Goal: Find specific page/section: Find specific page/section

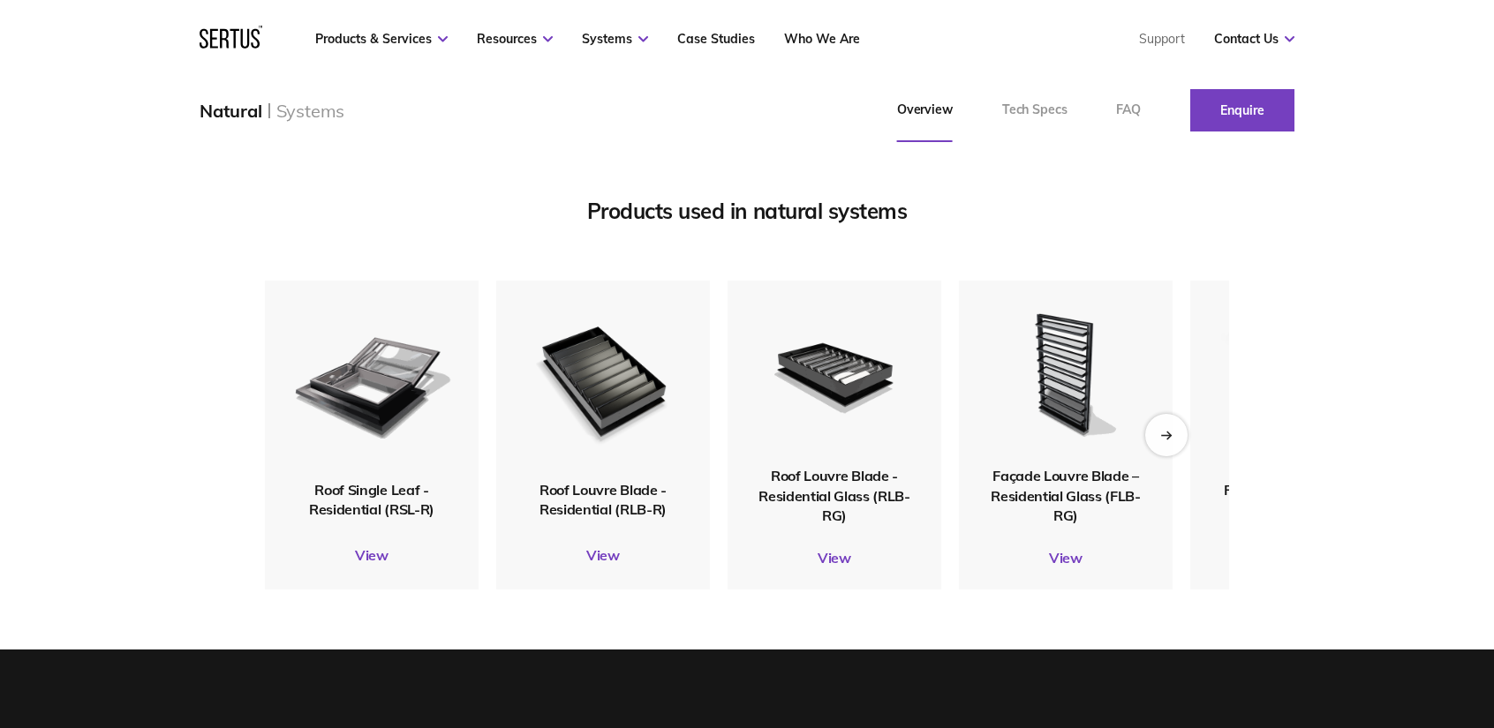
scroll to position [1501, 0]
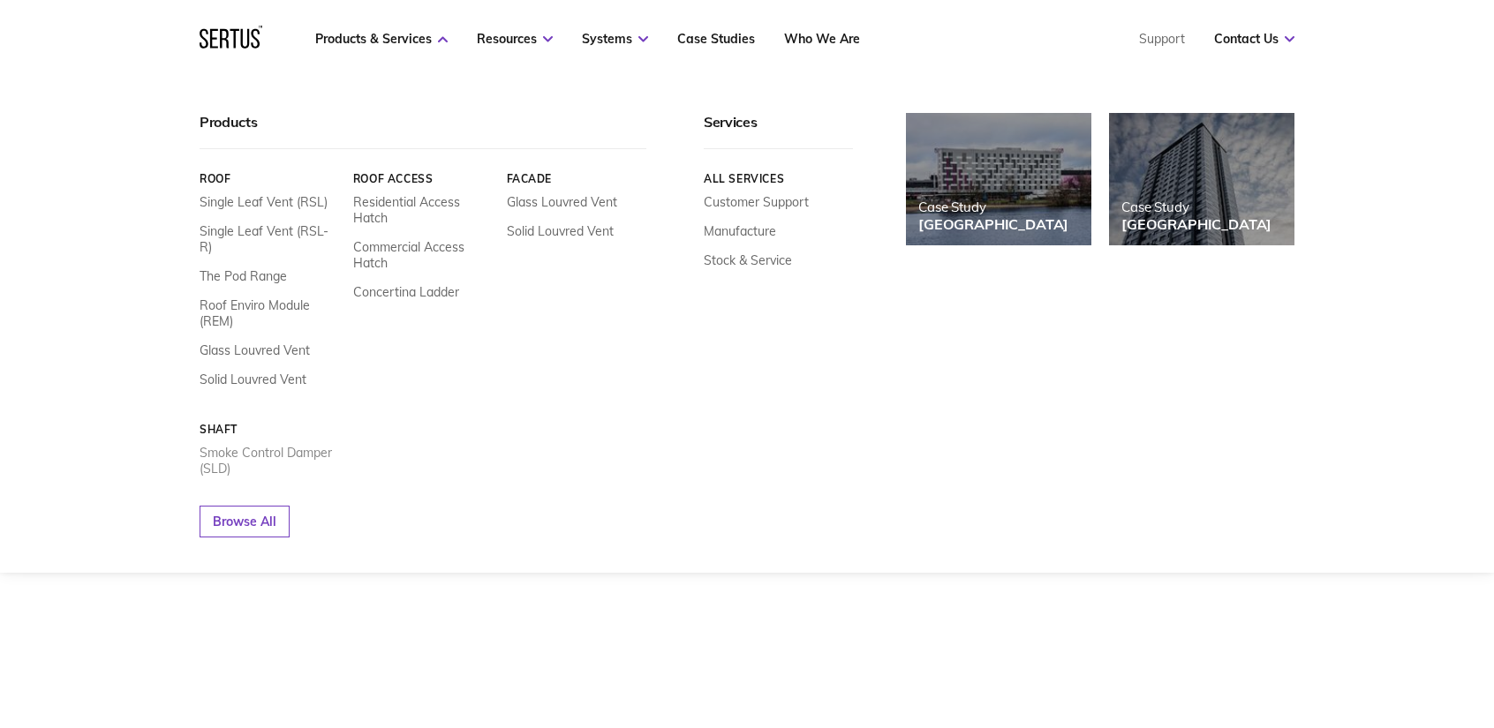
click at [257, 445] on link "Smoke Control Damper (SLD)" at bounding box center [270, 461] width 140 height 32
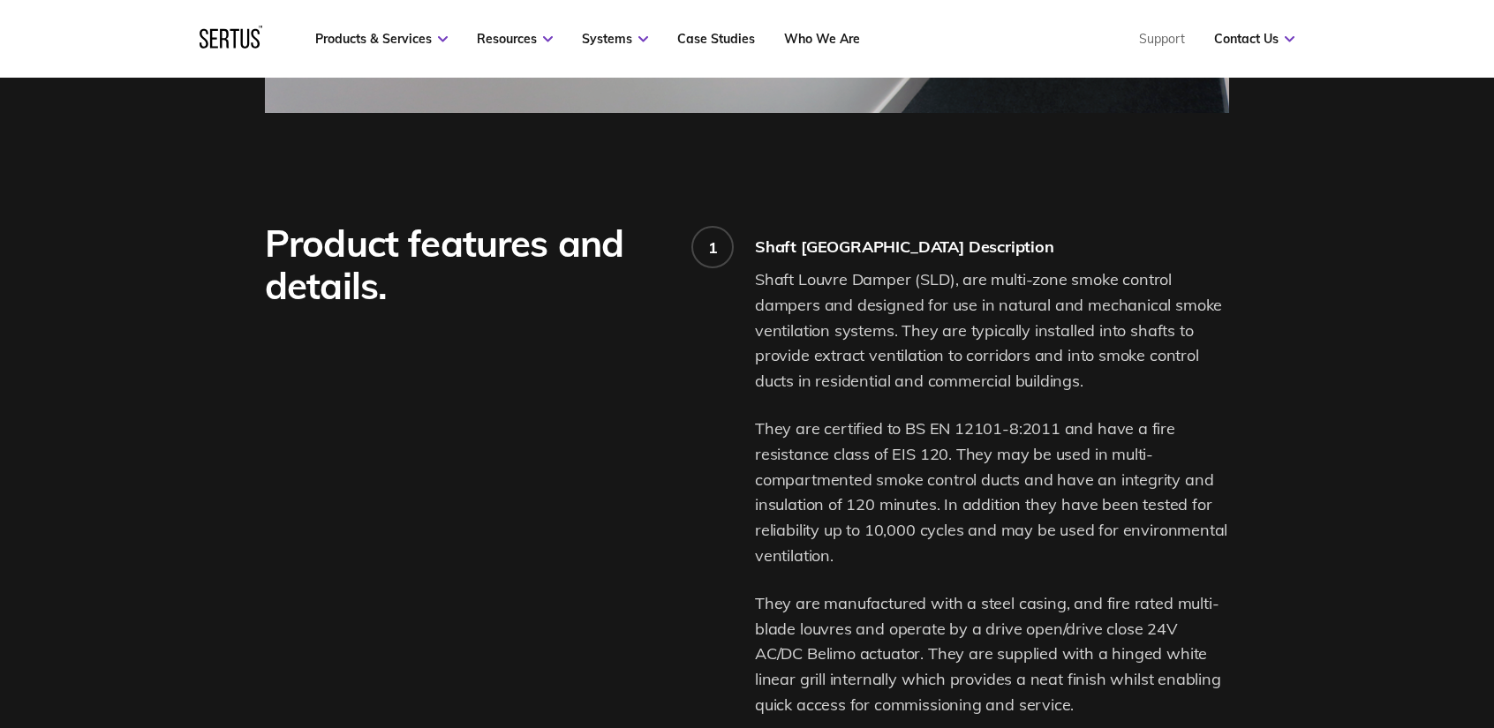
scroll to position [1236, 0]
